Goal: Task Accomplishment & Management: Manage account settings

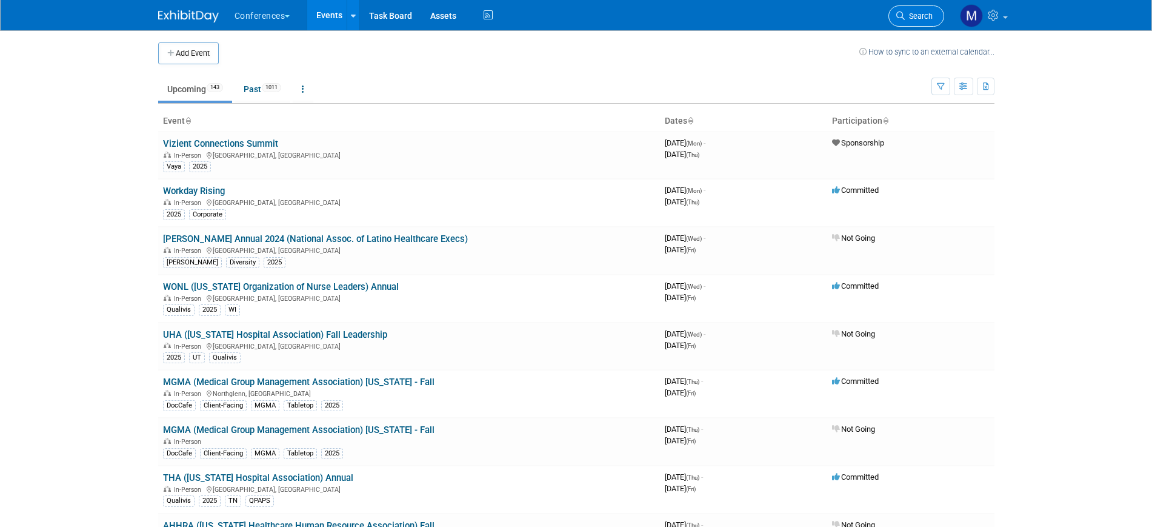
drag, startPoint x: 0, startPoint y: 0, endPoint x: 935, endPoint y: 10, distance: 935.1
click at [935, 10] on link "Search" at bounding box center [916, 15] width 56 height 21
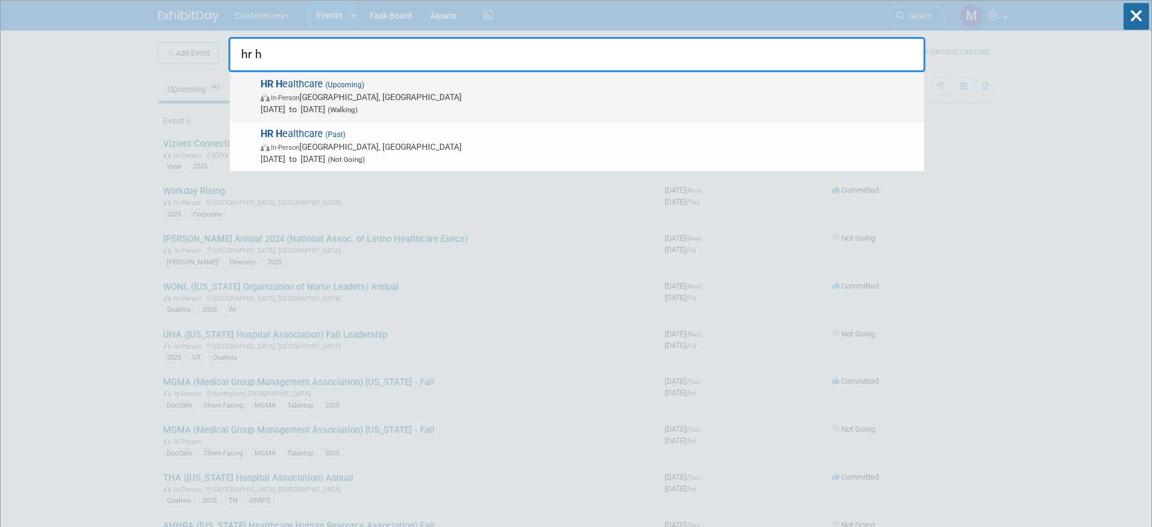
type input "hr h"
click at [413, 101] on span "In-Person [GEOGRAPHIC_DATA], [GEOGRAPHIC_DATA]" at bounding box center [589, 97] width 657 height 12
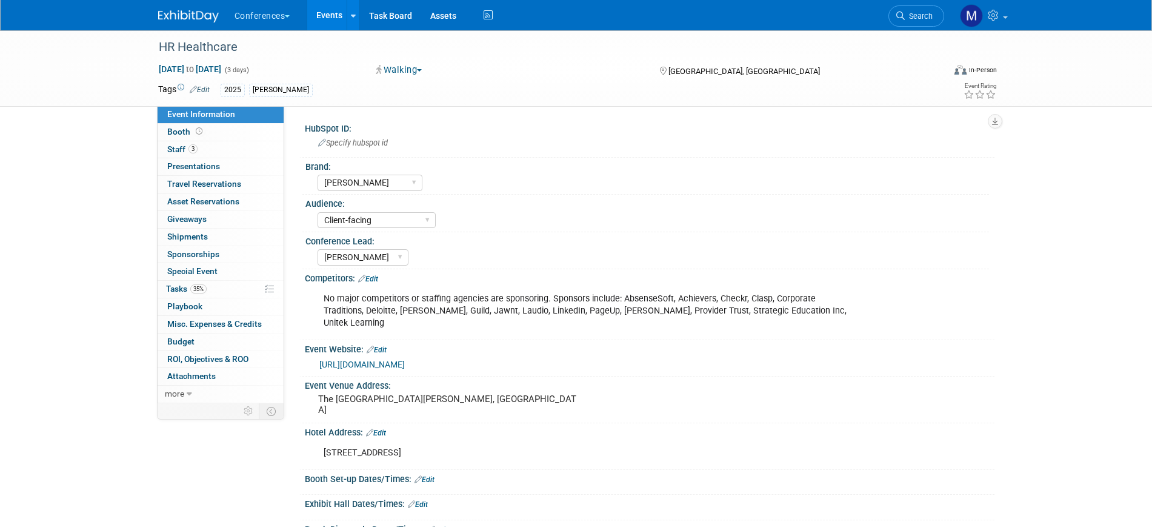
select select "[PERSON_NAME]"
select select "Client-facing"
select select "Marygrace"
click at [193, 289] on span "35%" at bounding box center [198, 288] width 16 height 9
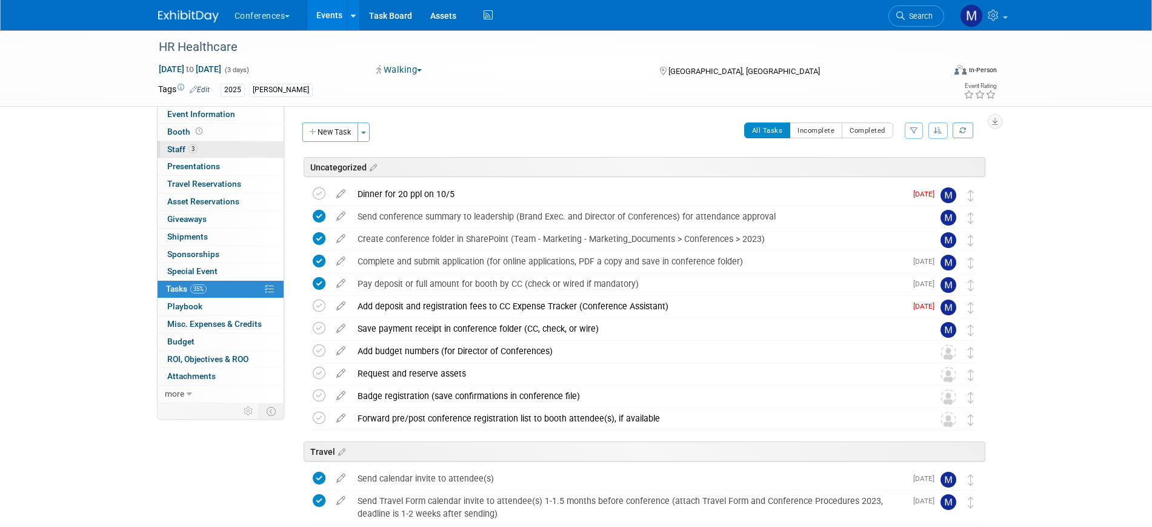
click at [167, 146] on link "3 Staff 3" at bounding box center [221, 149] width 126 height 17
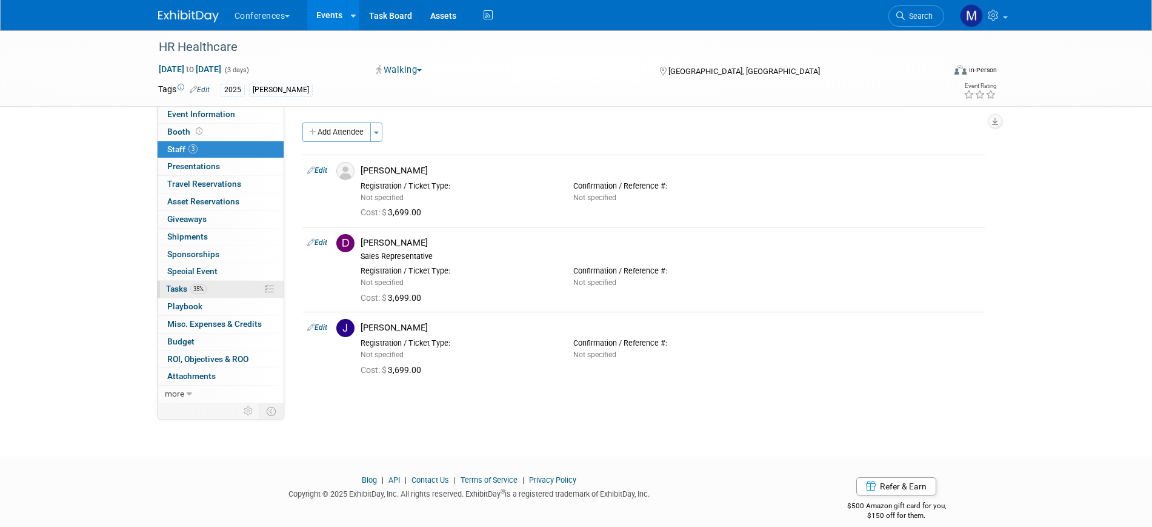
click at [198, 293] on link "35% Tasks 35%" at bounding box center [221, 289] width 126 height 17
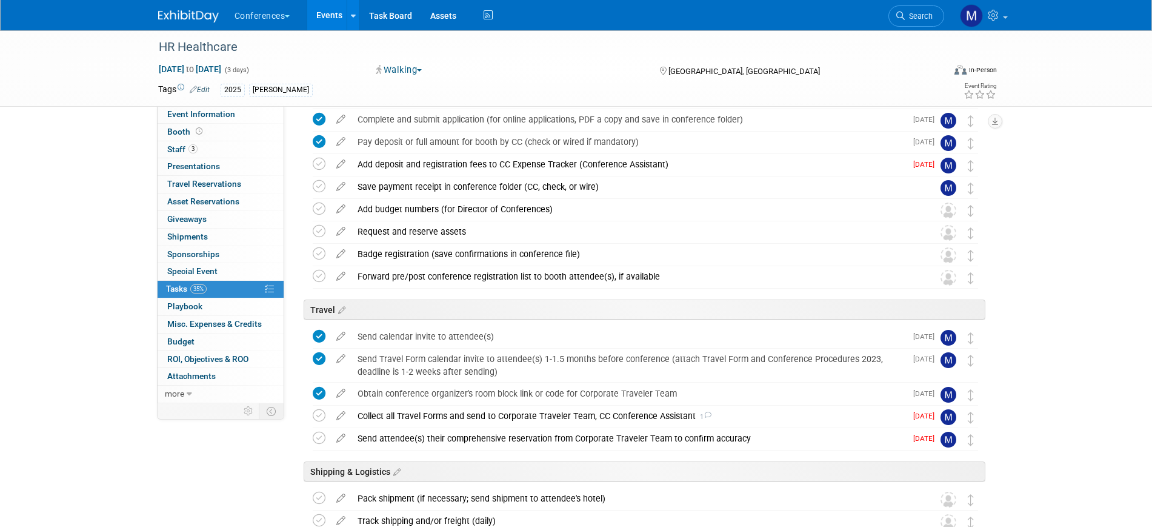
scroll to position [151, 0]
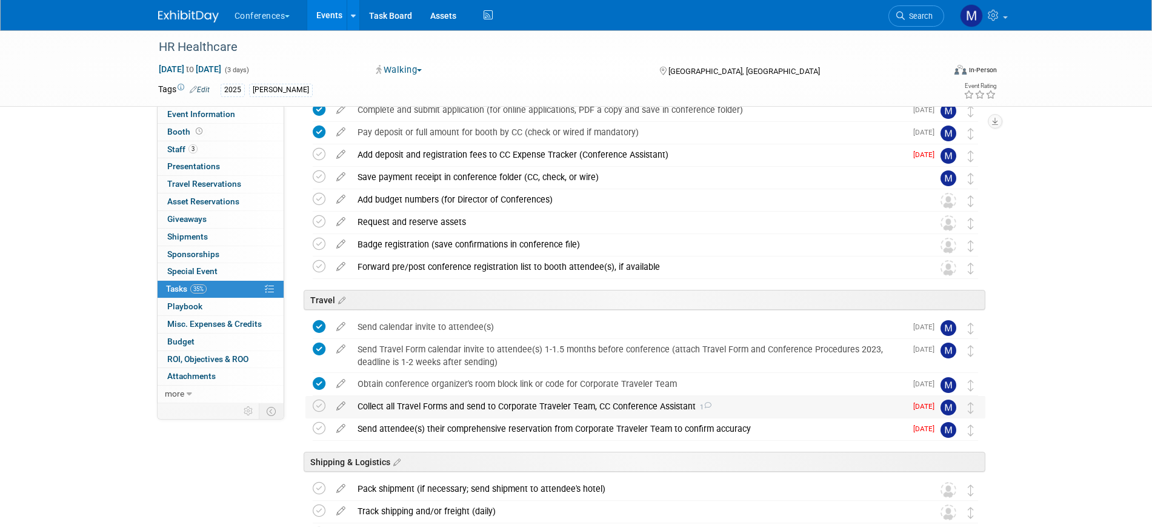
click at [486, 405] on div "Collect all Travel Forms and send to Corporate Traveler Team, CC Conference Ass…" at bounding box center [628, 406] width 554 height 21
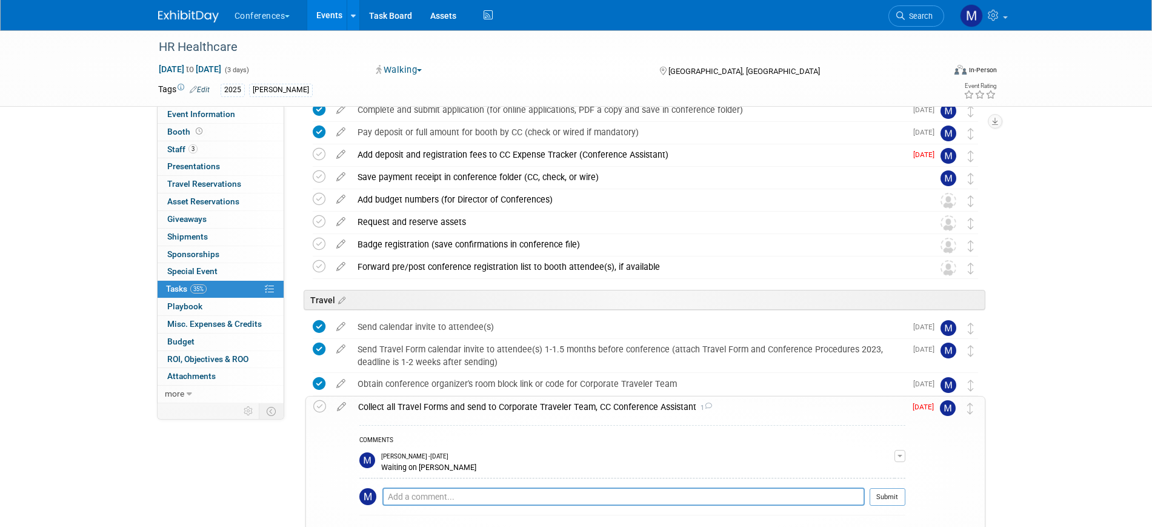
click at [486, 405] on div "Collect all Travel Forms and send to Corporate Traveler Team, CC Conference Ass…" at bounding box center [628, 406] width 553 height 21
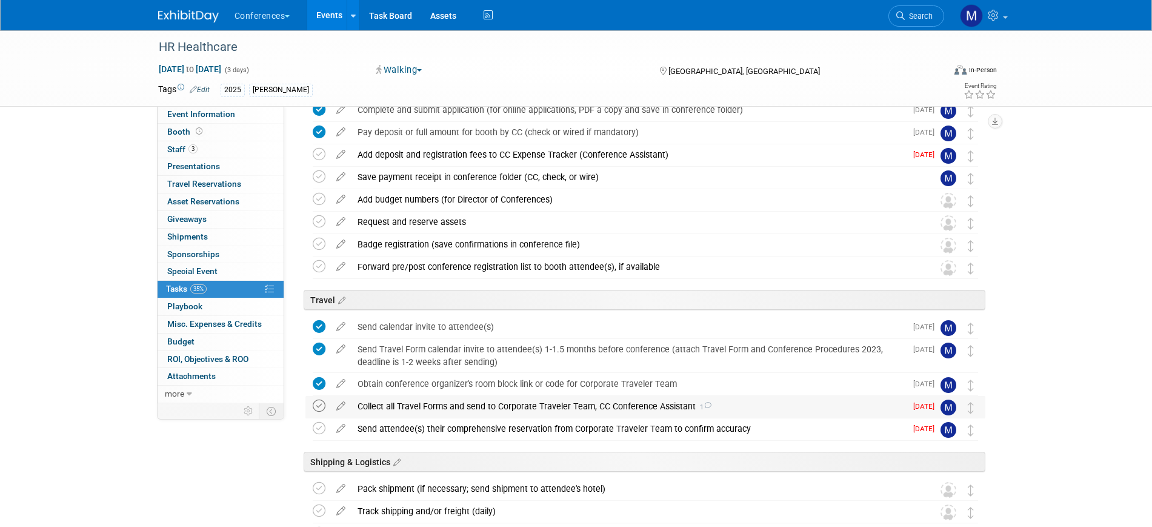
click at [318, 407] on icon at bounding box center [319, 405] width 13 height 13
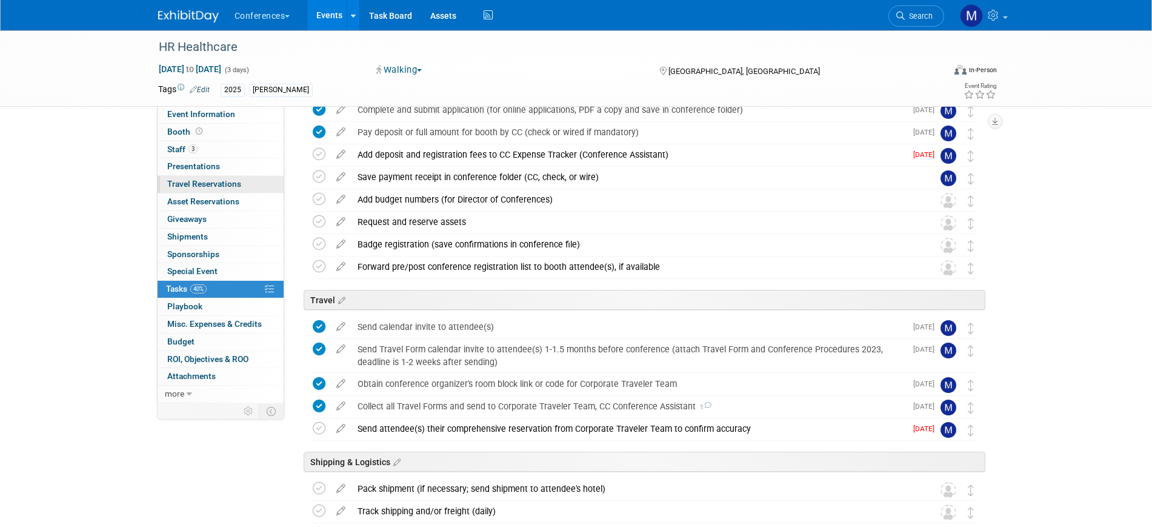
click at [211, 185] on span "Travel Reservations 0" at bounding box center [204, 184] width 74 height 10
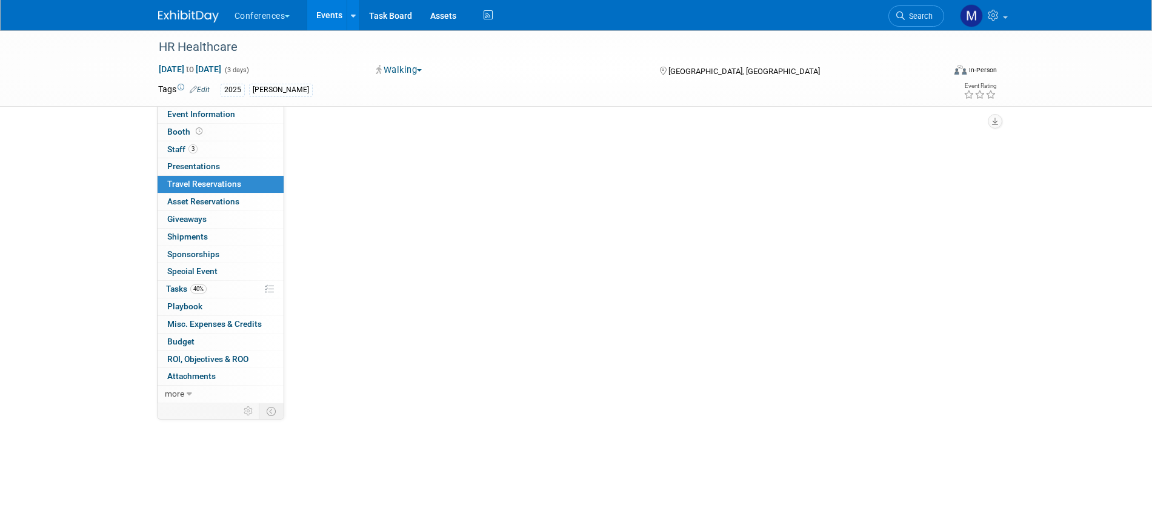
scroll to position [0, 0]
click at [377, 136] on link "Add Travel Reservation" at bounding box center [352, 131] width 101 height 19
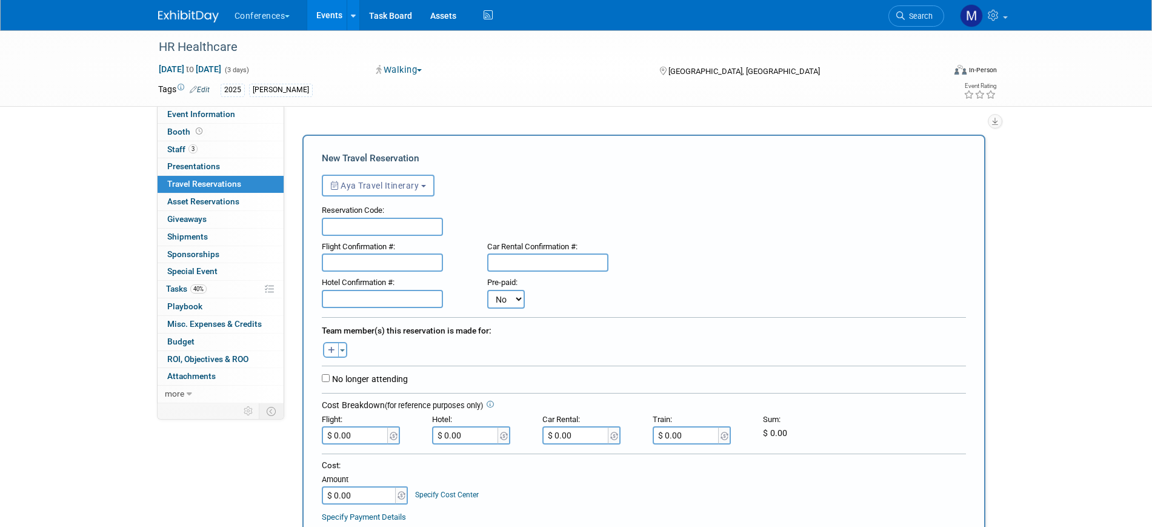
scroll to position [76, 0]
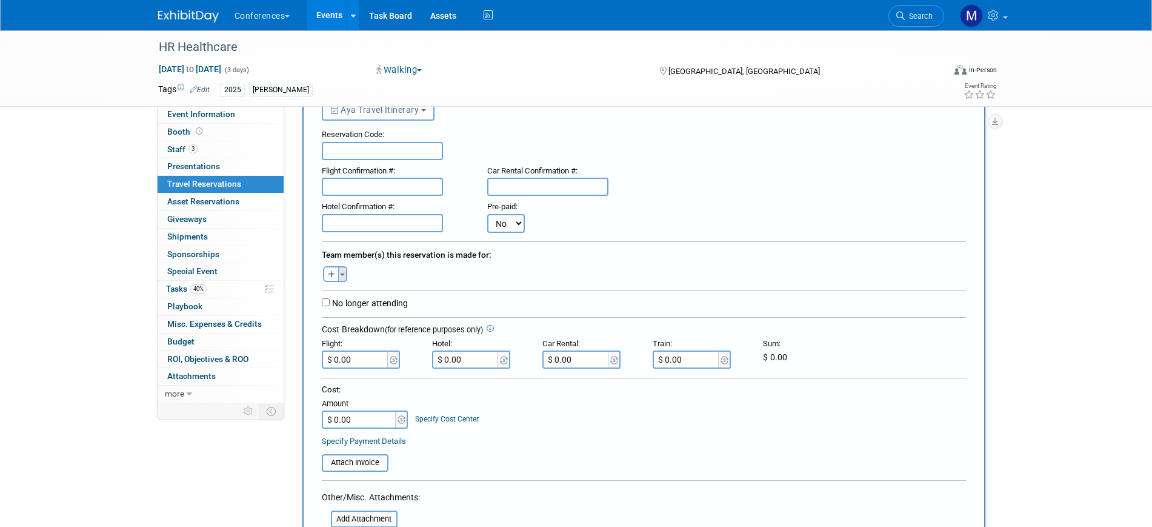
click at [344, 275] on span "button" at bounding box center [342, 274] width 5 height 2
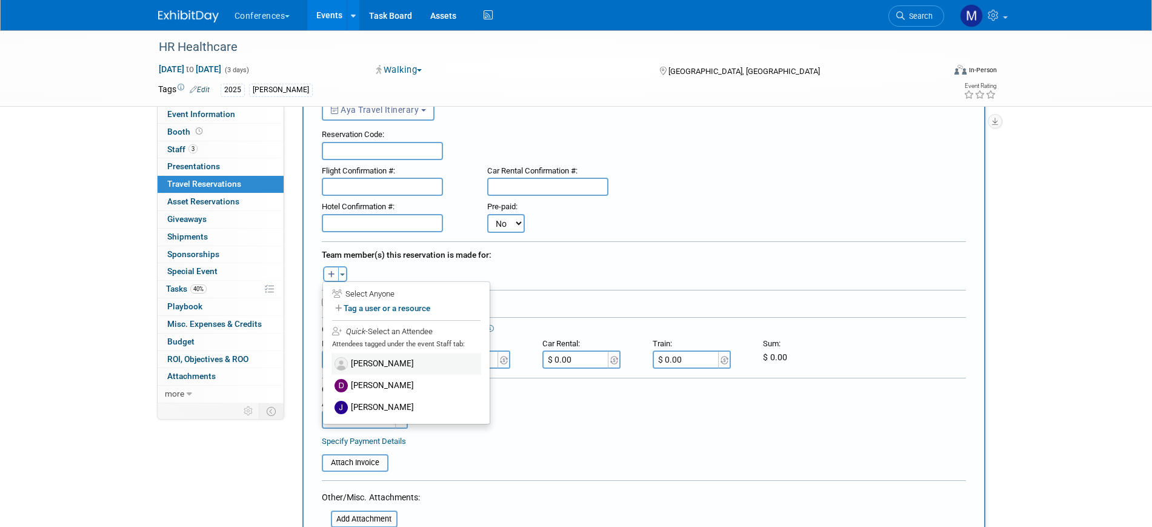
click at [381, 363] on label "Darcy Suarez" at bounding box center [406, 364] width 150 height 22
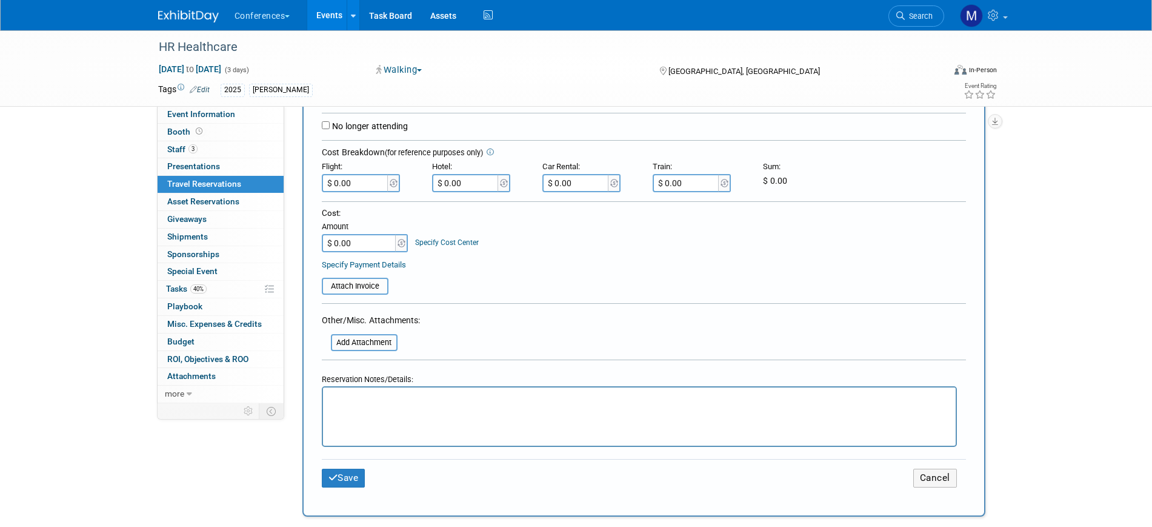
scroll to position [303, 0]
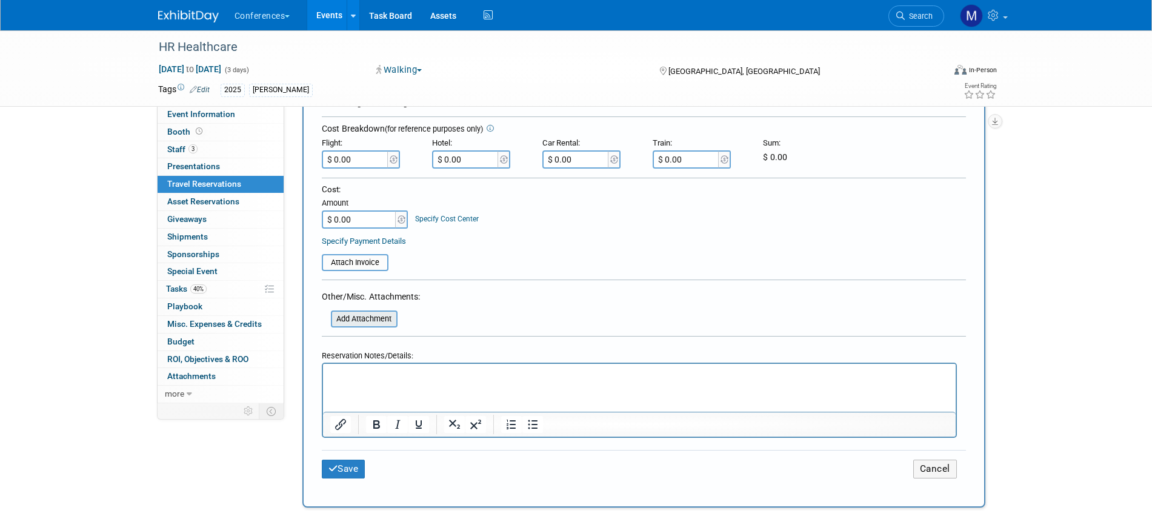
click at [361, 312] on input "file" at bounding box center [324, 318] width 144 height 15
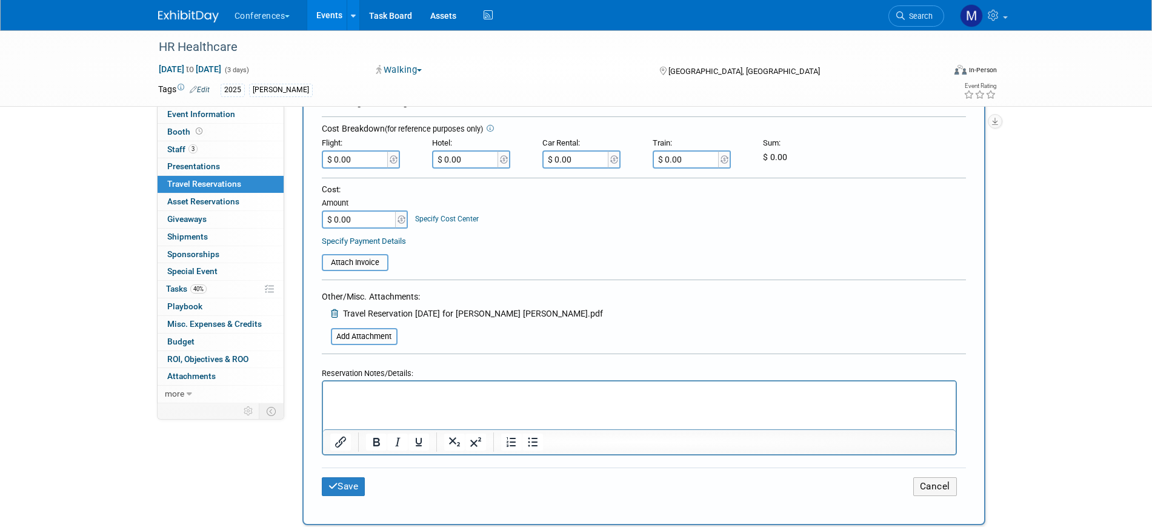
click at [365, 399] on html at bounding box center [638, 390] width 633 height 18
click at [381, 392] on p "Rich Text Area. Press ALT-0 for help." at bounding box center [639, 392] width 619 height 13
click at [329, 481] on icon "submit" at bounding box center [333, 485] width 10 height 9
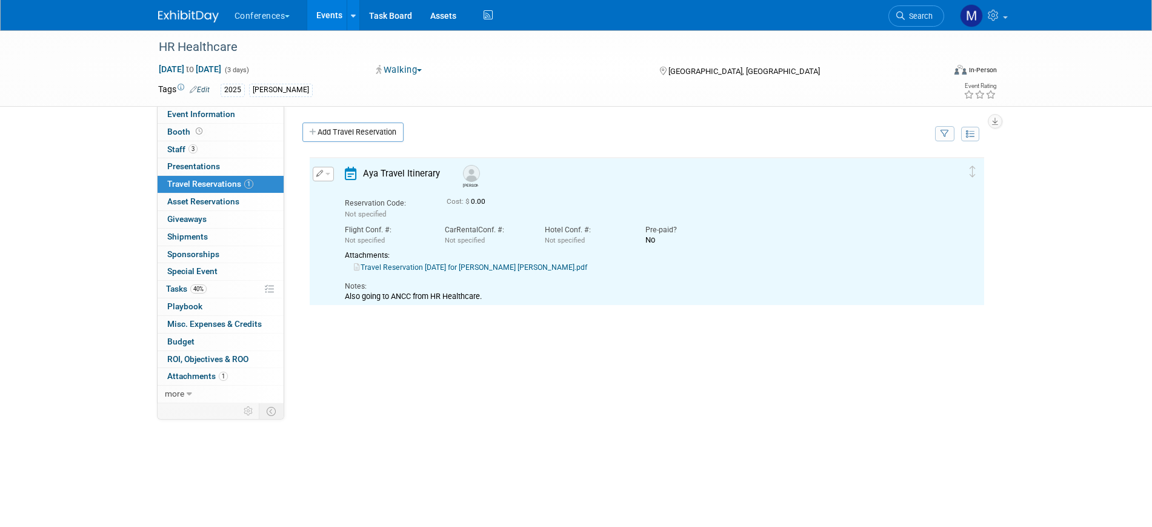
scroll to position [0, 0]
click at [348, 130] on link "Add Travel Reservation" at bounding box center [352, 131] width 101 height 19
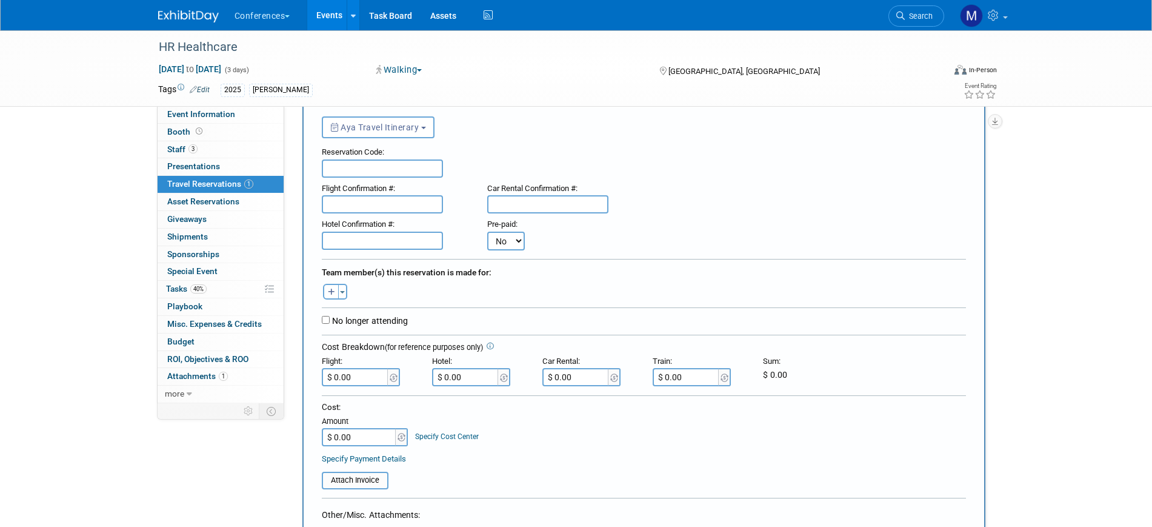
scroll to position [151, 0]
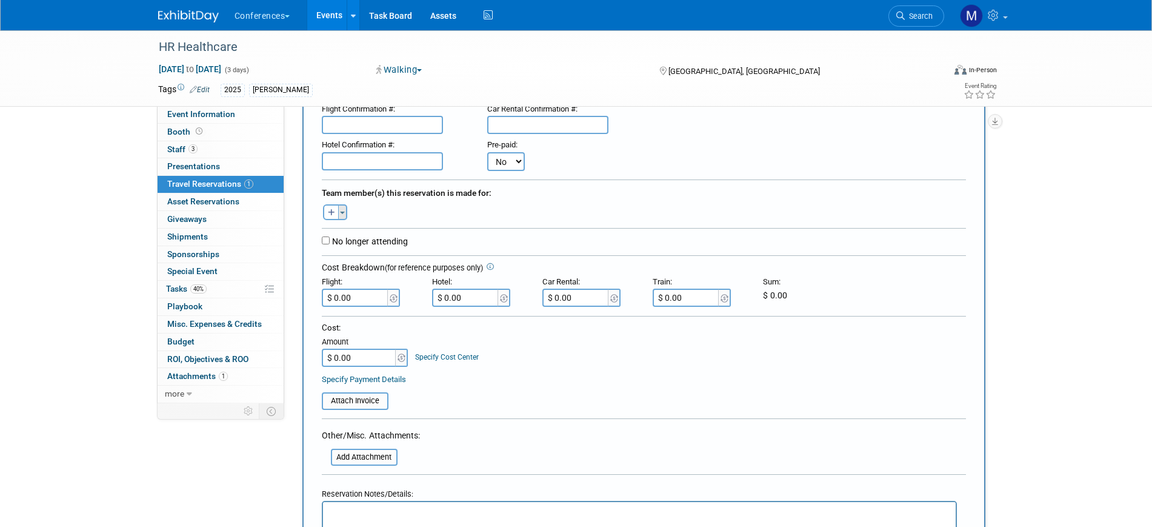
click at [344, 214] on span "button" at bounding box center [342, 212] width 5 height 2
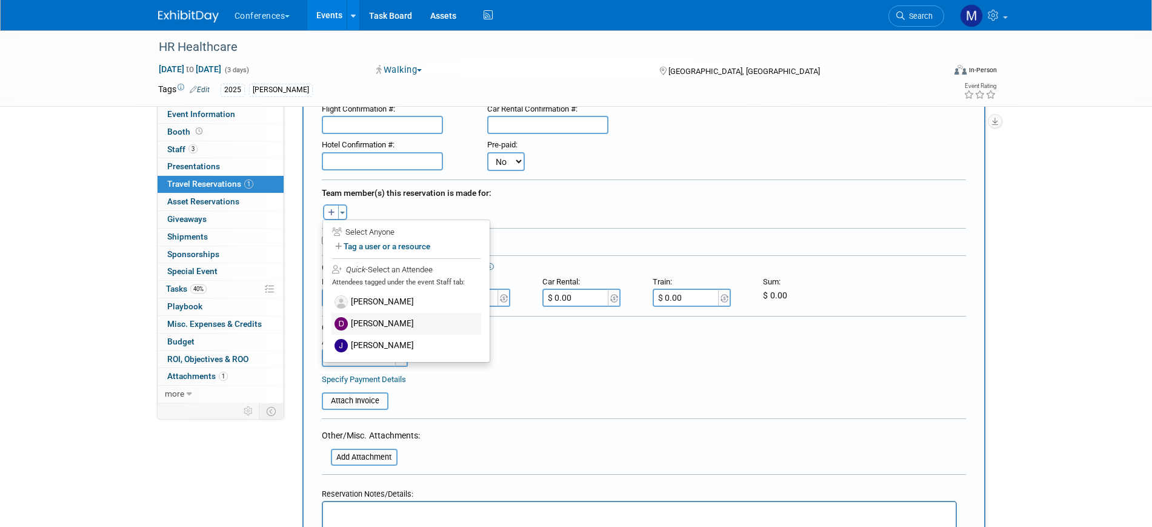
click at [396, 323] on label "Darin Taylor" at bounding box center [406, 324] width 150 height 22
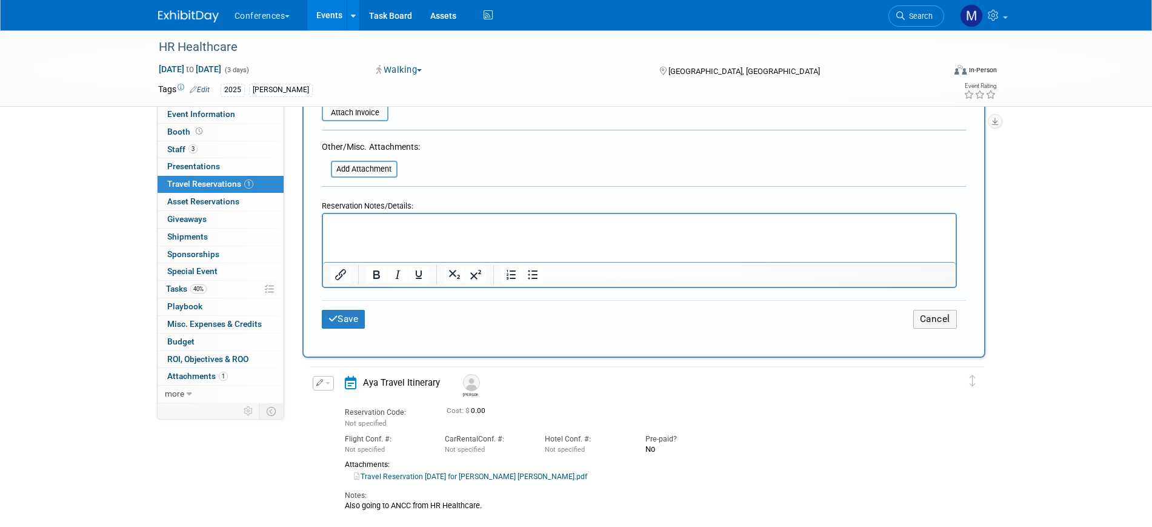
scroll to position [379, 0]
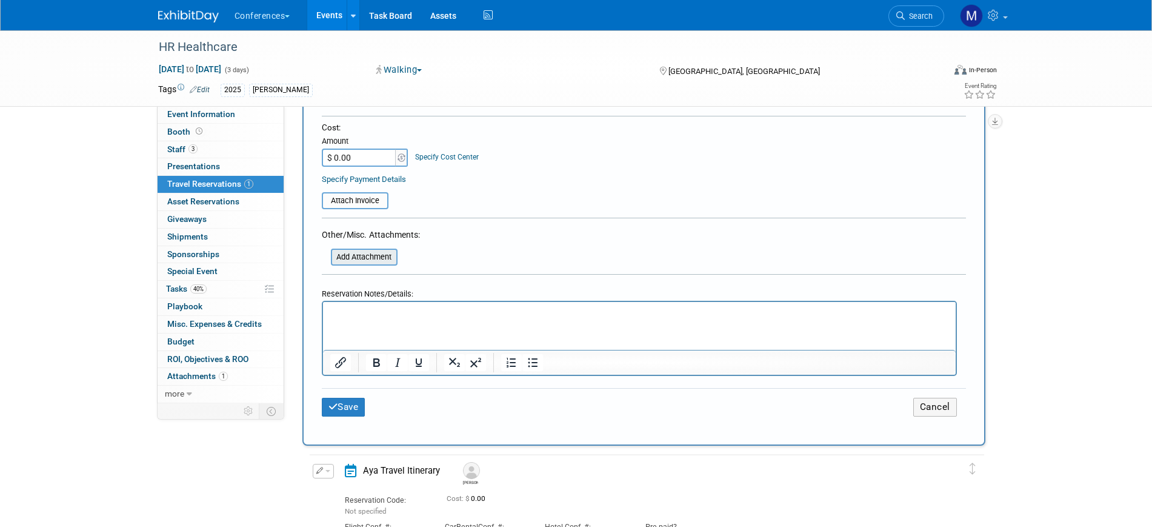
click at [372, 250] on input "file" at bounding box center [324, 257] width 144 height 15
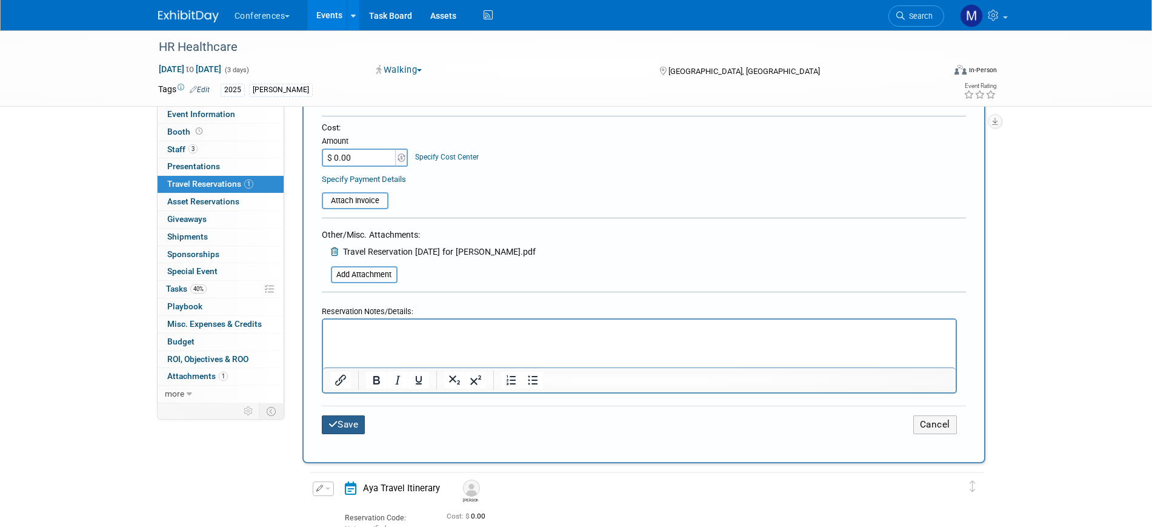
click at [342, 422] on button "Save" at bounding box center [344, 424] width 44 height 19
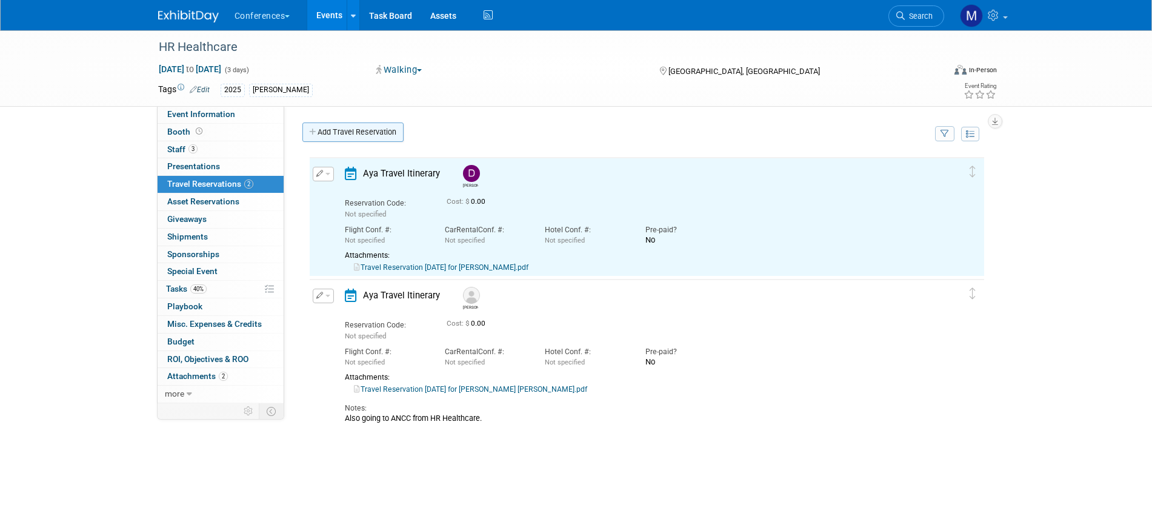
scroll to position [0, 0]
click at [353, 137] on link "Add Travel Reservation" at bounding box center [352, 131] width 101 height 19
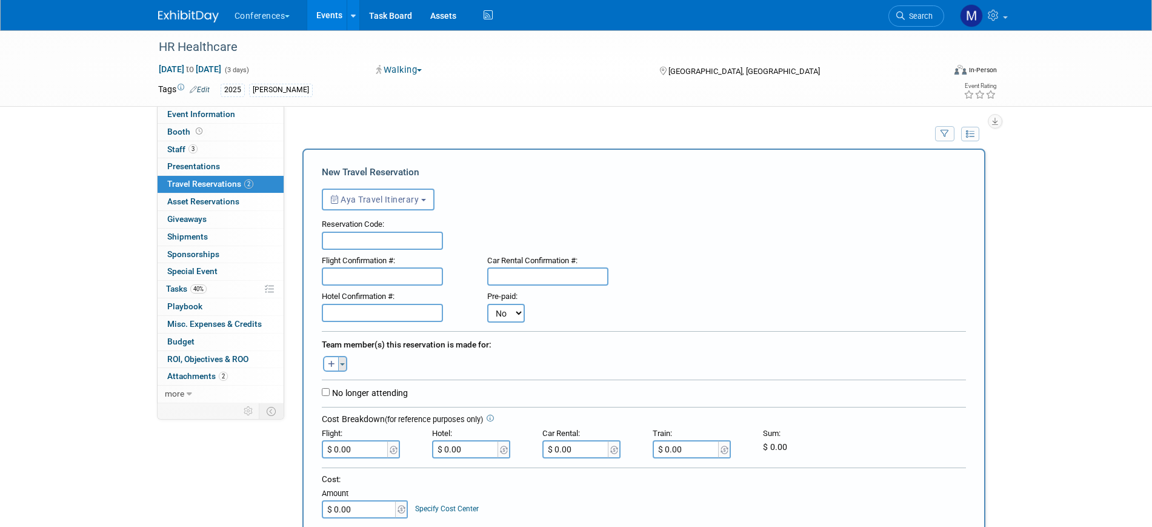
click at [342, 364] on span "button" at bounding box center [342, 364] width 5 height 2
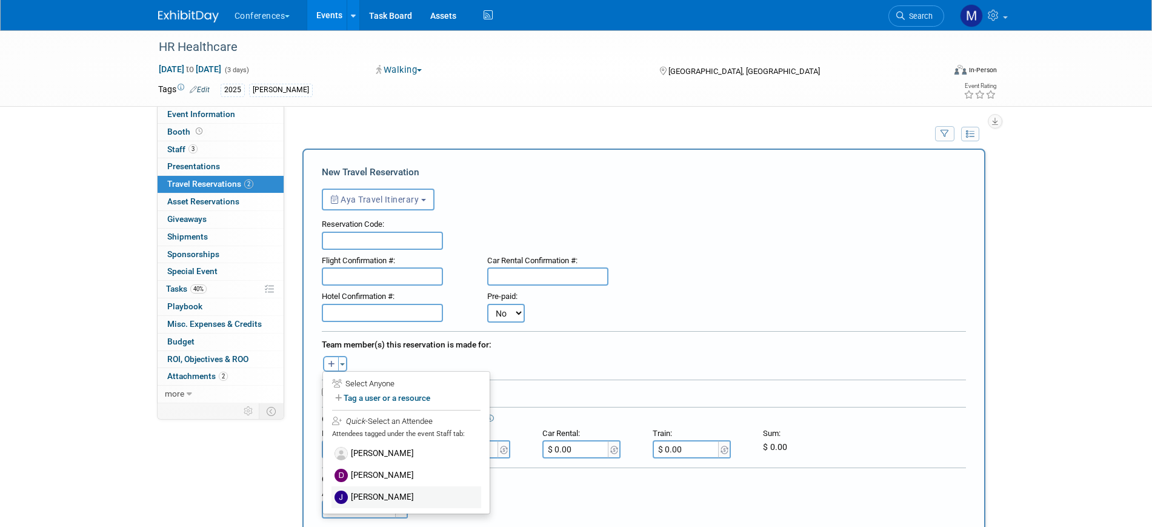
click at [390, 496] on label "Jeff Iannotti" at bounding box center [406, 497] width 150 height 22
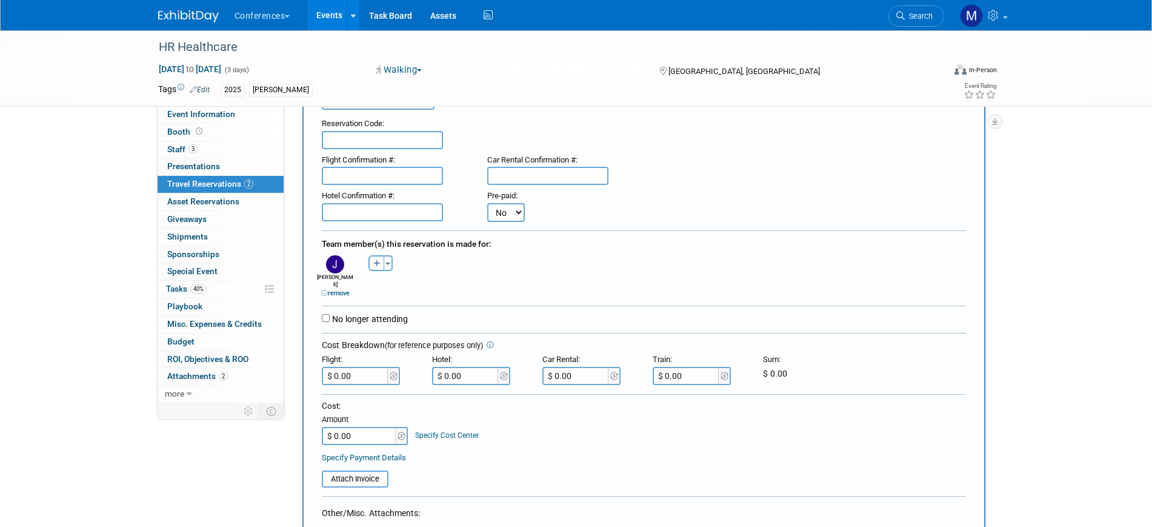
scroll to position [227, 0]
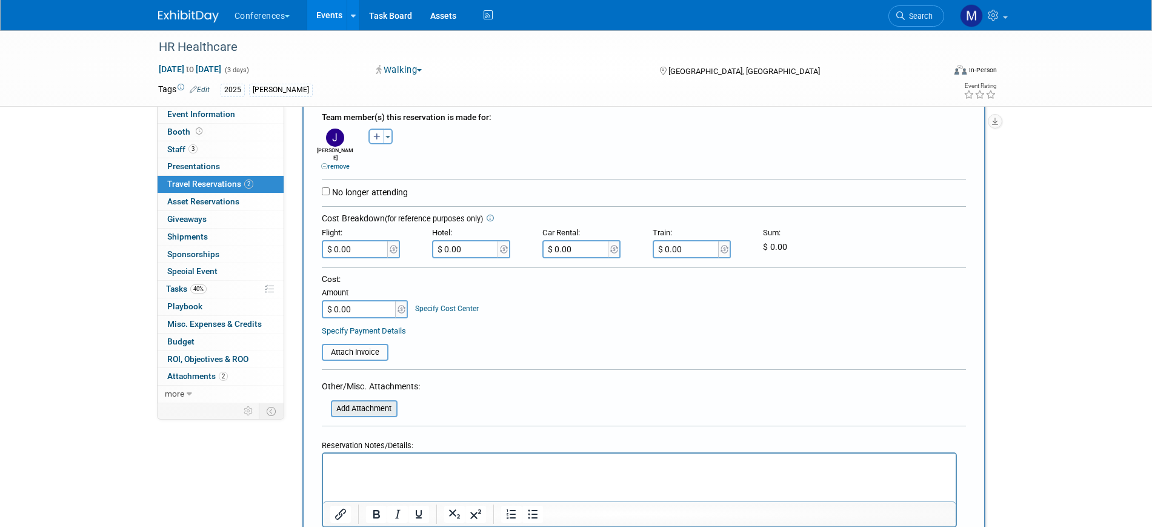
click at [364, 405] on input "file" at bounding box center [324, 408] width 144 height 15
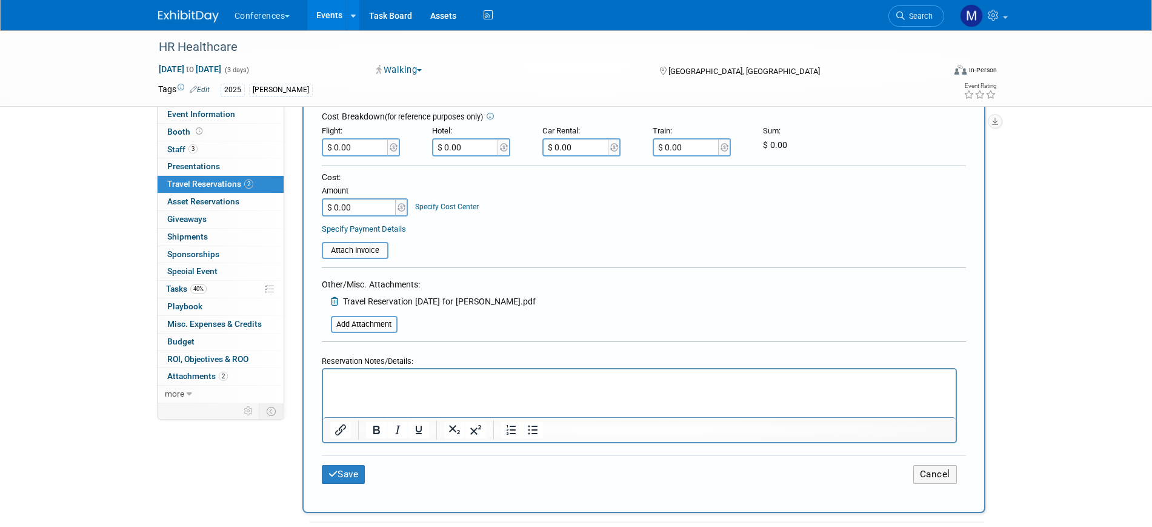
scroll to position [454, 0]
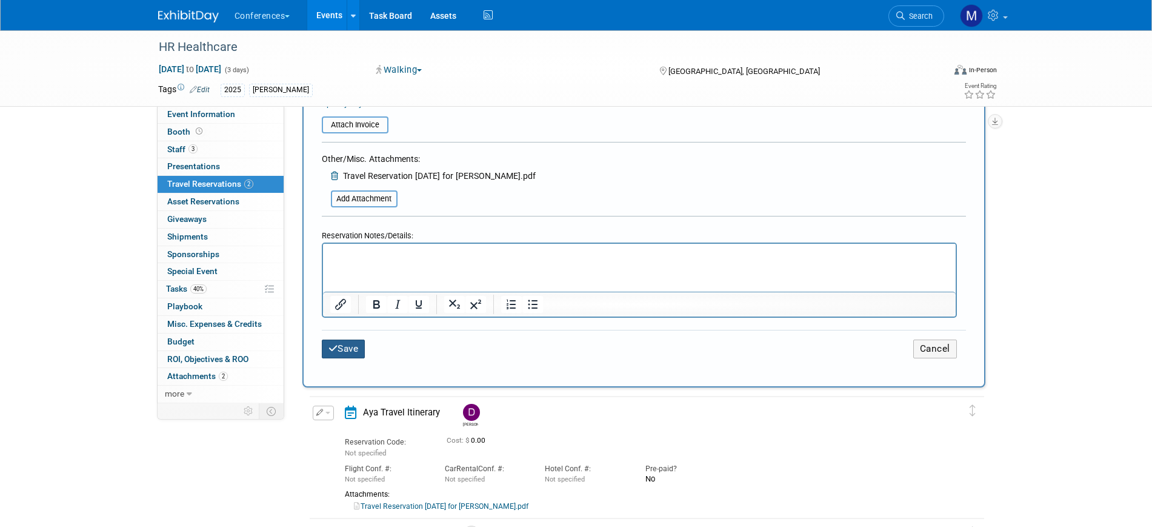
click at [342, 341] on button "Save" at bounding box center [344, 348] width 44 height 19
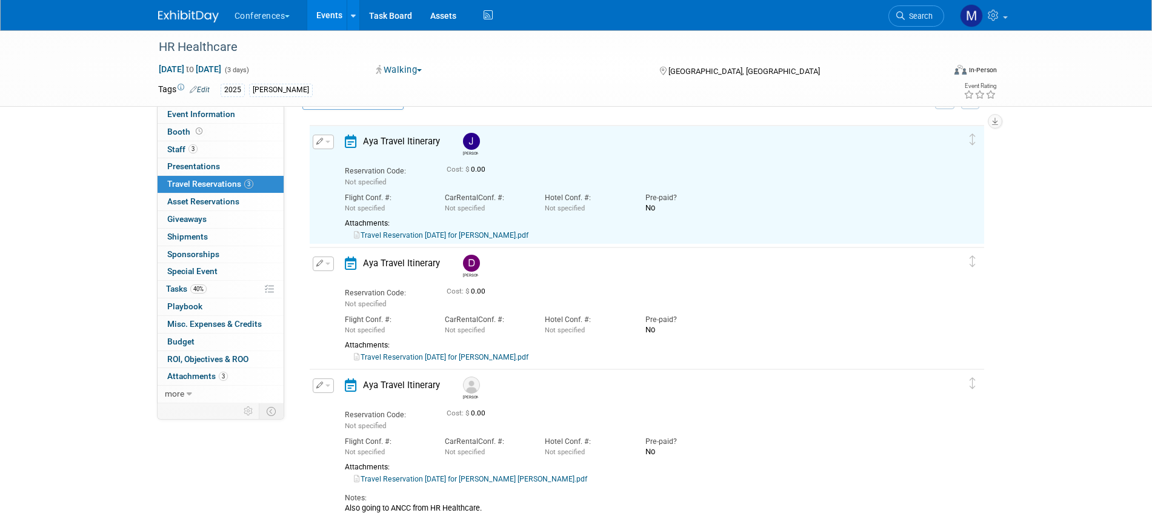
scroll to position [50, 0]
